Goal: Information Seeking & Learning: Learn about a topic

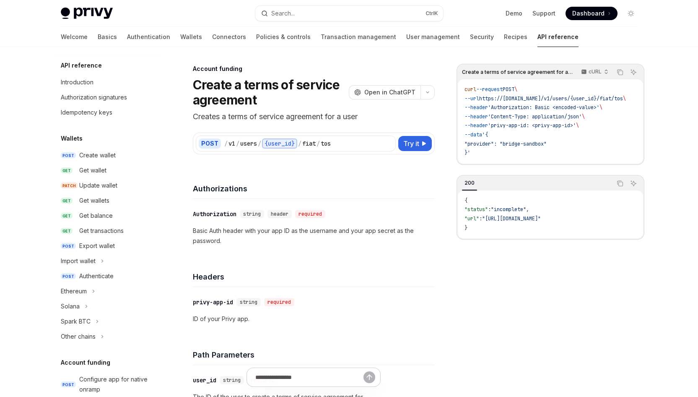
scroll to position [187, 0]
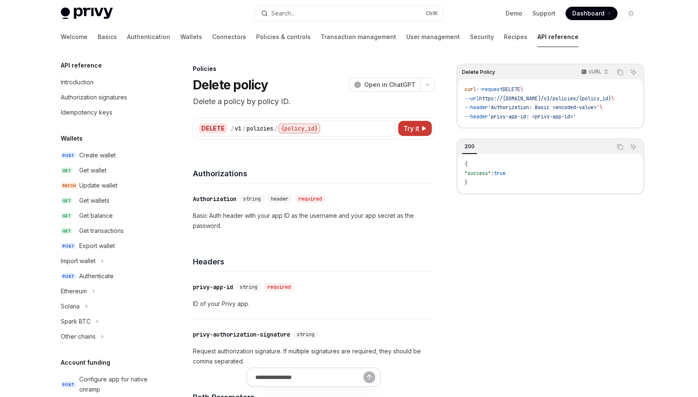
scroll to position [356, 0]
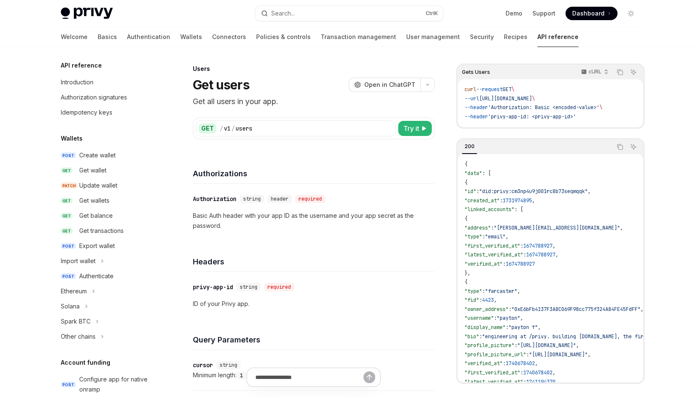
scroll to position [485, 0]
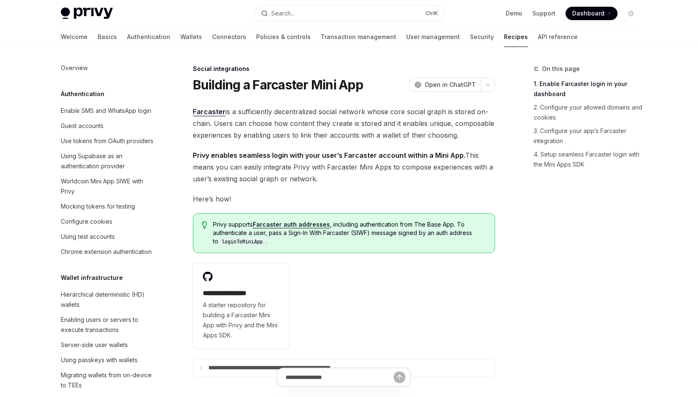
scroll to position [563, 0]
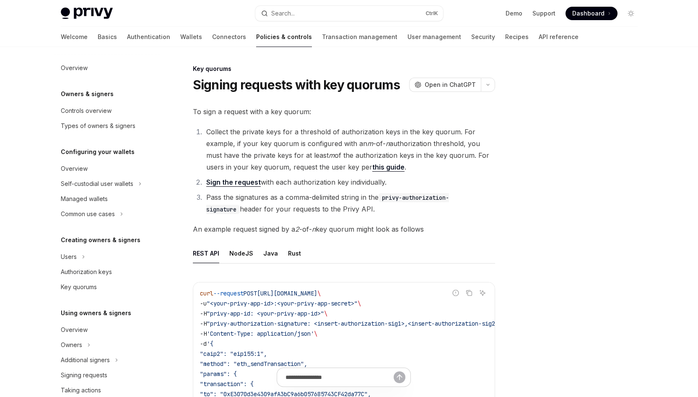
scroll to position [194, 0]
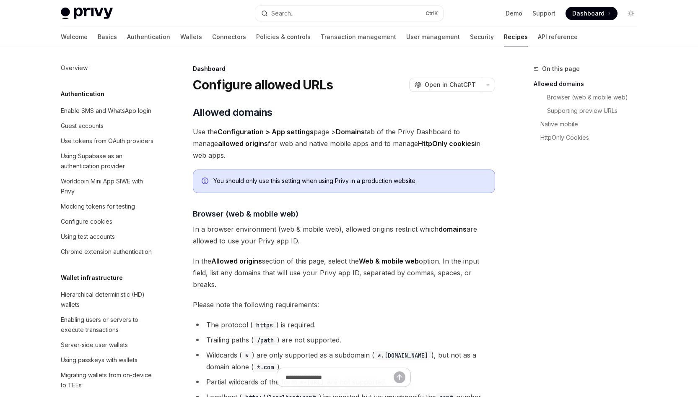
scroll to position [455, 0]
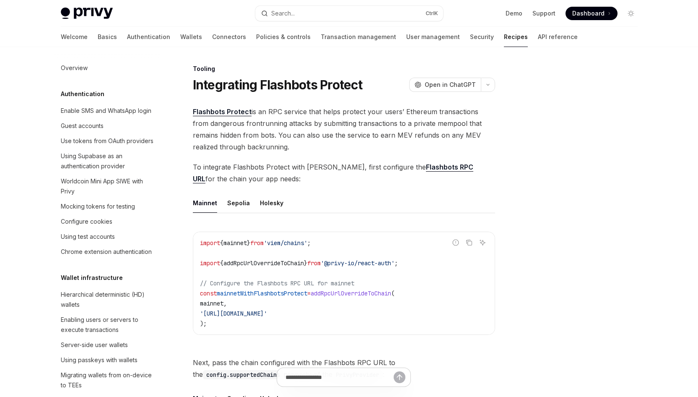
scroll to position [1041, 0]
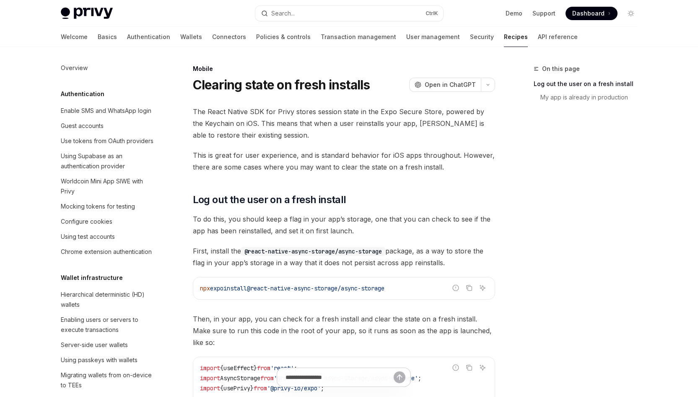
scroll to position [958, 0]
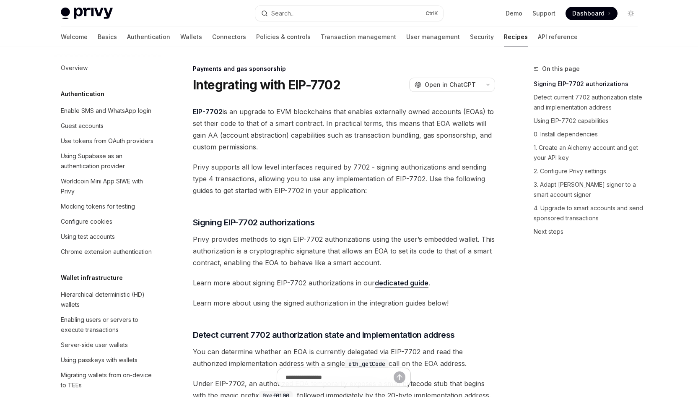
scroll to position [722, 0]
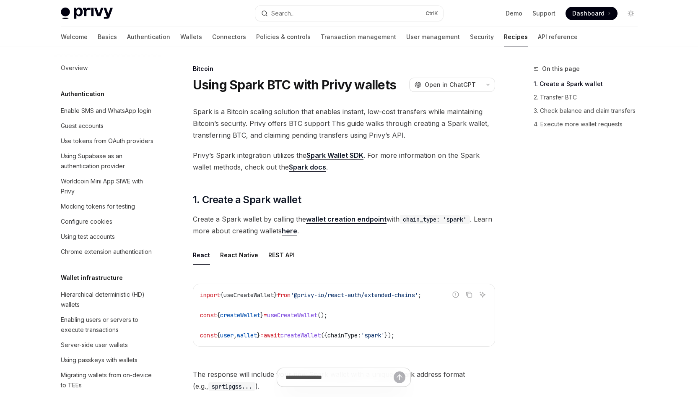
scroll to position [1319, 0]
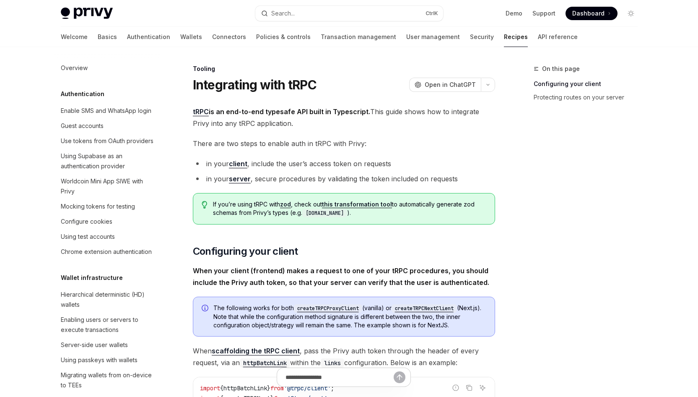
scroll to position [1072, 0]
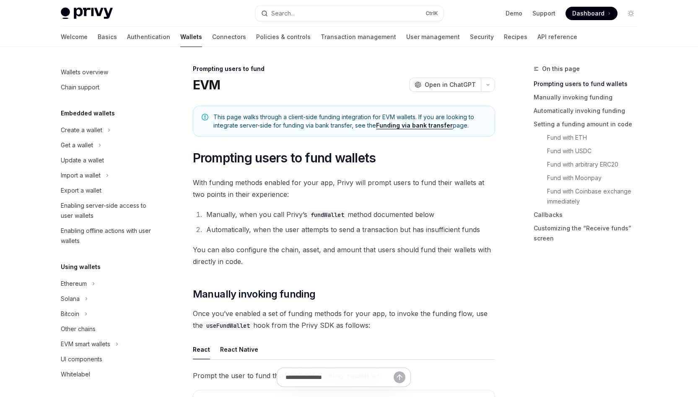
scroll to position [255, 0]
